Goal: Transaction & Acquisition: Purchase product/service

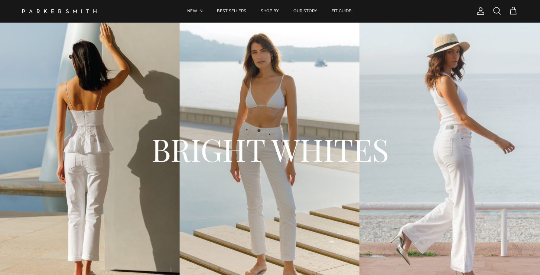
scroll to position [13, 0]
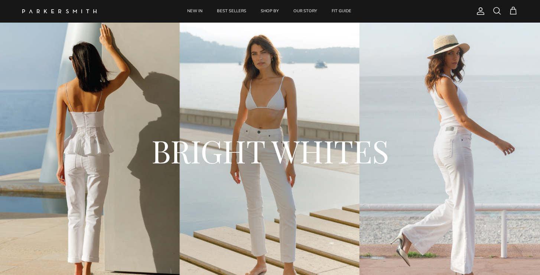
click at [290, 180] on div "BRIGHT WHITES" at bounding box center [270, 154] width 510 height 98
click at [282, 190] on div "BRIGHT WHITES" at bounding box center [270, 154] width 510 height 98
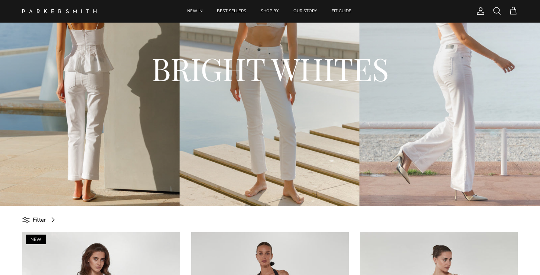
scroll to position [116, 0]
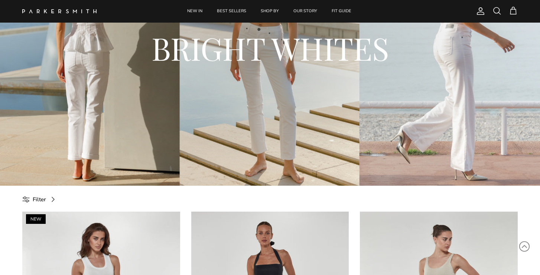
click at [272, 135] on div "BRIGHT WHITES" at bounding box center [270, 51] width 540 height 270
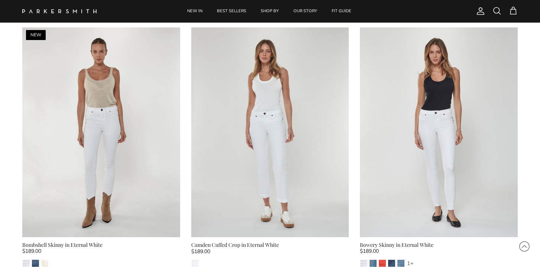
scroll to position [562, 0]
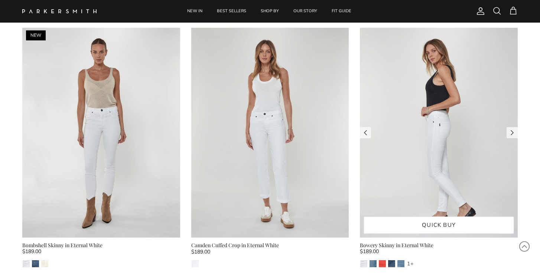
click at [433, 131] on img at bounding box center [439, 133] width 158 height 210
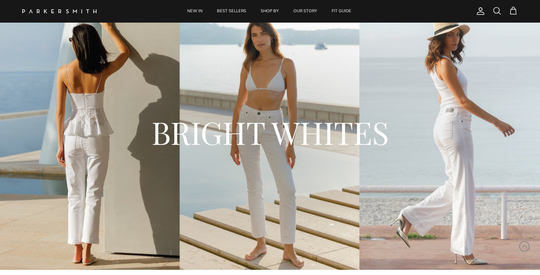
scroll to position [30, 0]
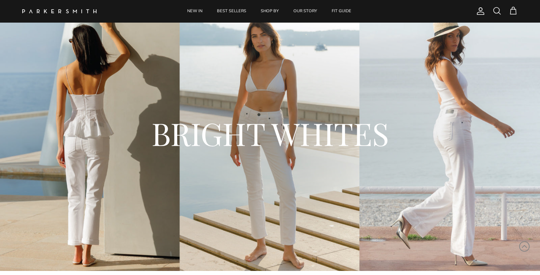
click at [286, 158] on div "BRIGHT WHITES" at bounding box center [270, 136] width 510 height 98
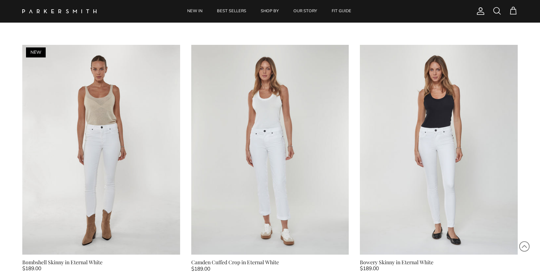
scroll to position [563, 0]
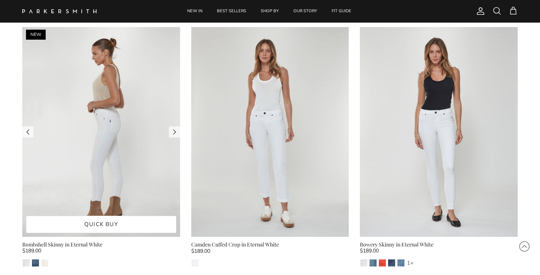
click at [98, 166] on img at bounding box center [101, 132] width 158 height 210
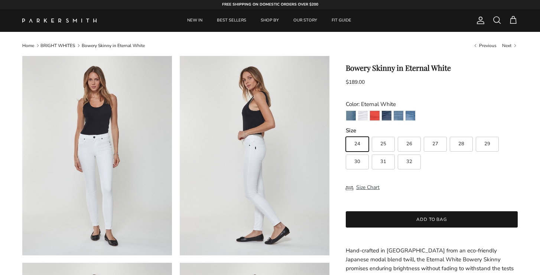
click at [487, 146] on span "29" at bounding box center [487, 144] width 6 height 5
click at [346, 134] on input "29" at bounding box center [345, 134] width 0 height 0
radio input "true"
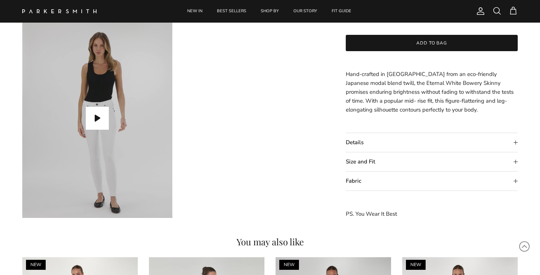
scroll to position [668, 0]
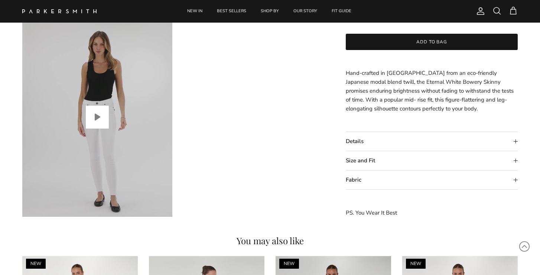
click at [101, 117] on button "Play video" at bounding box center [97, 117] width 23 height 23
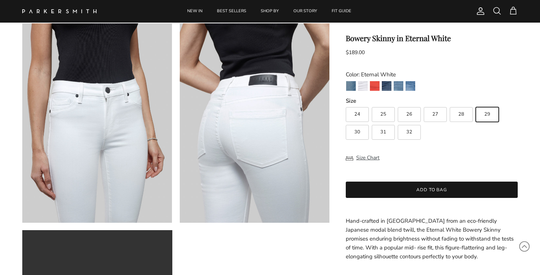
scroll to position [453, 0]
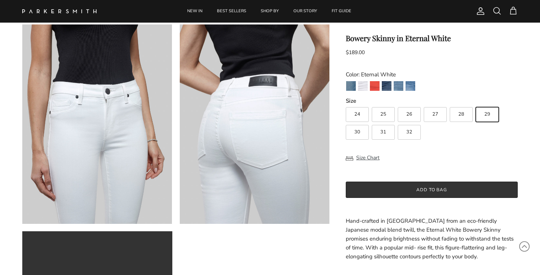
click at [409, 187] on button "Add to bag" at bounding box center [432, 190] width 172 height 16
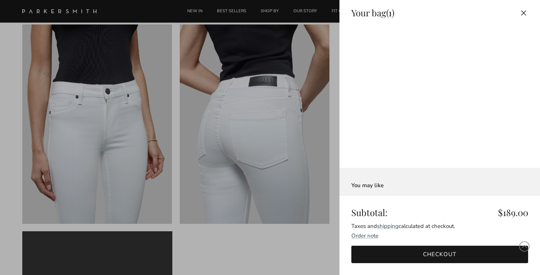
scroll to position [0, 0]
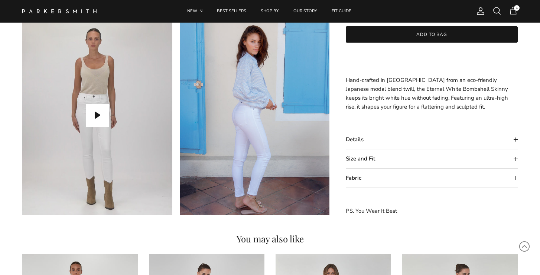
scroll to position [670, 0]
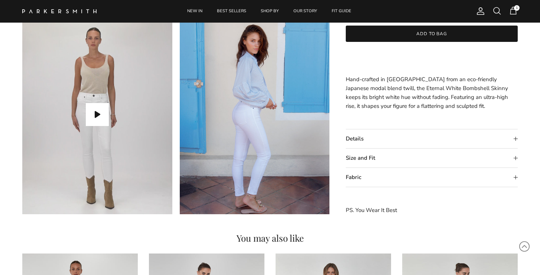
click at [498, 139] on summary "Details" at bounding box center [432, 139] width 172 height 19
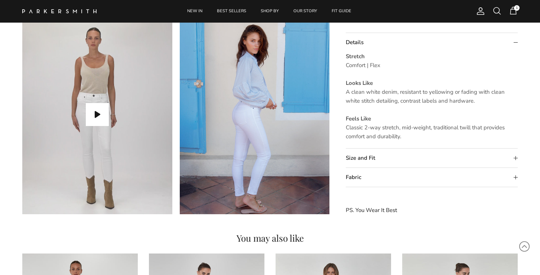
click at [356, 156] on summary "Size and Fit" at bounding box center [432, 158] width 172 height 19
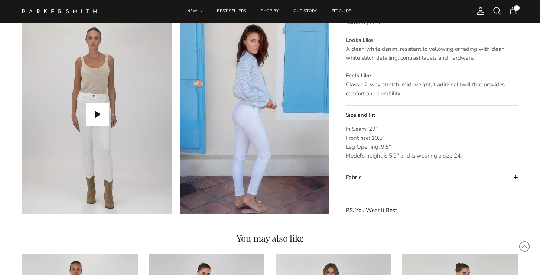
click at [359, 179] on summary "Fabric" at bounding box center [432, 178] width 172 height 19
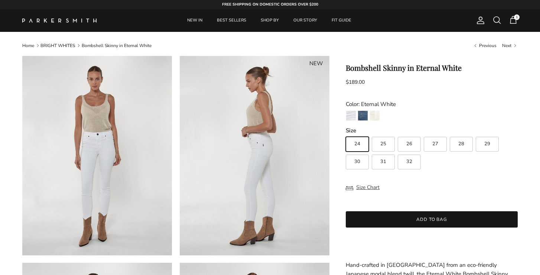
scroll to position [0, 0]
click at [491, 145] on label "29" at bounding box center [486, 144] width 23 height 15
click at [346, 134] on input "29" at bounding box center [345, 134] width 0 height 0
radio input "true"
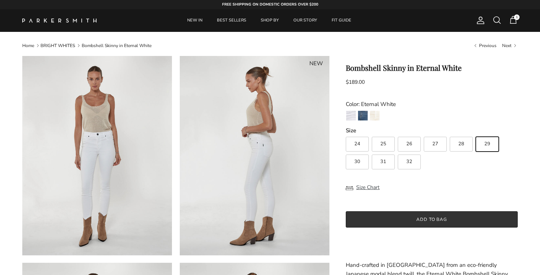
click at [448, 219] on button "Add to bag" at bounding box center [432, 220] width 172 height 16
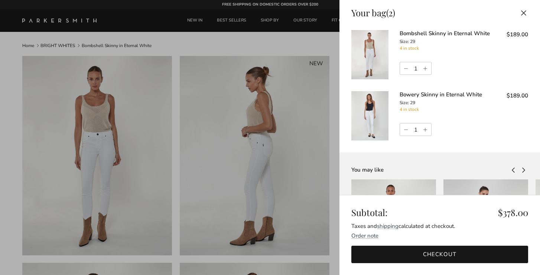
click at [421, 94] on link "Bowery Skinny in Eternal White" at bounding box center [440, 94] width 82 height 7
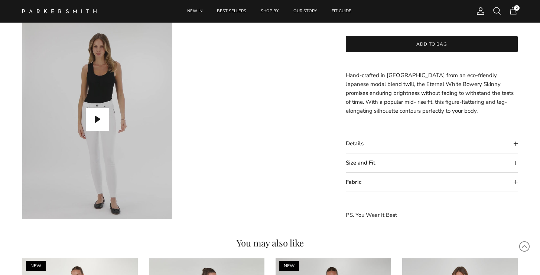
scroll to position [663, 0]
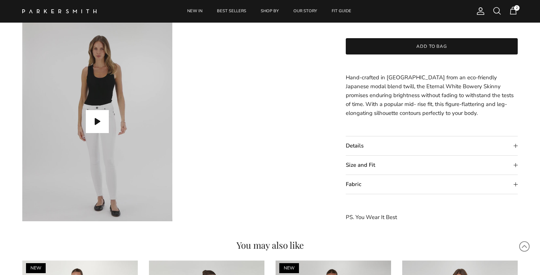
click at [365, 144] on summary "Details" at bounding box center [432, 146] width 172 height 19
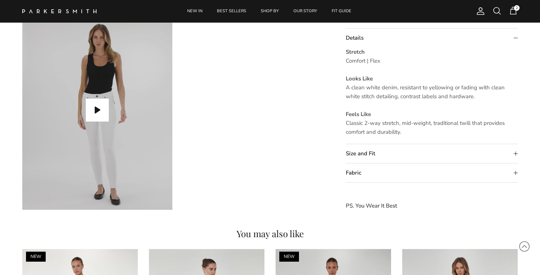
scroll to position [676, 0]
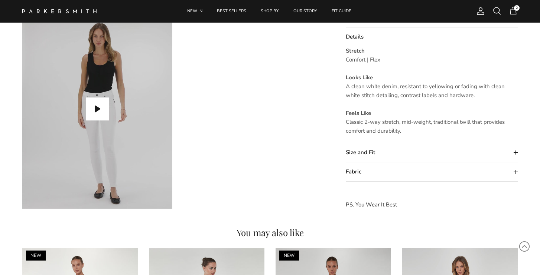
click at [363, 152] on summary "Size and Fit" at bounding box center [432, 153] width 172 height 19
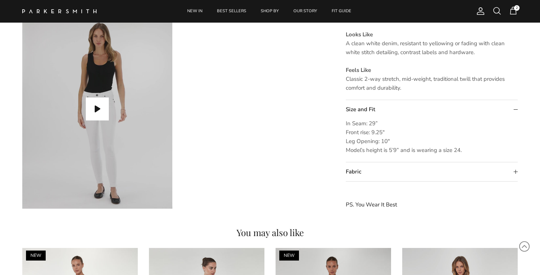
click at [358, 169] on summary "Fabric" at bounding box center [432, 172] width 172 height 19
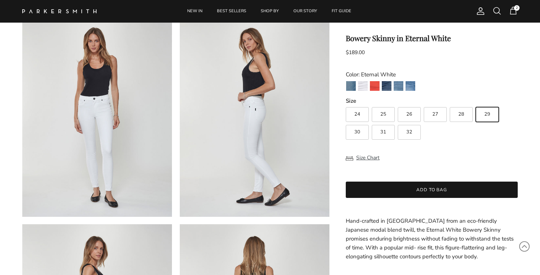
scroll to position [44, 0]
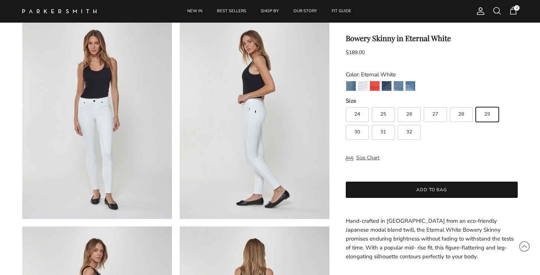
click at [515, 7] on span "2" at bounding box center [517, 8] width 6 height 6
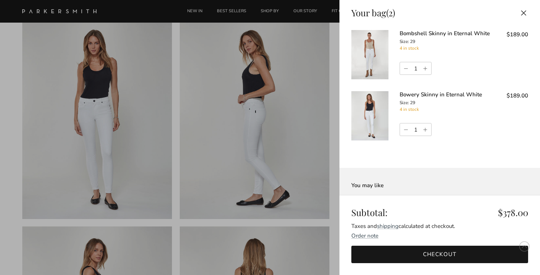
scroll to position [0, 0]
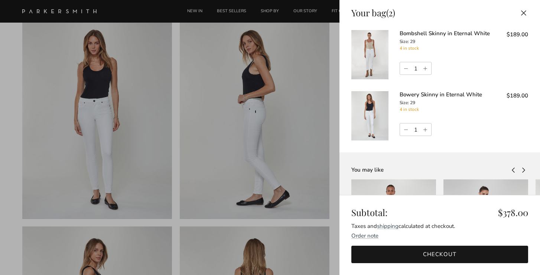
click at [447, 34] on link "Bombshell Skinny in Eternal White" at bounding box center [444, 33] width 90 height 7
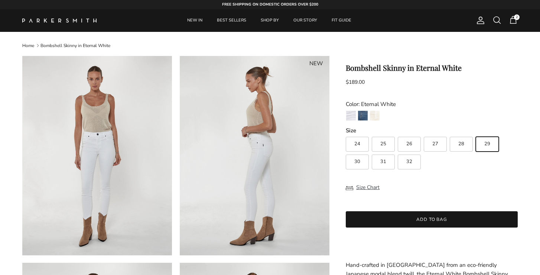
click at [513, 22] on span "2" at bounding box center [512, 20] width 9 height 9
